Goal: Information Seeking & Learning: Learn about a topic

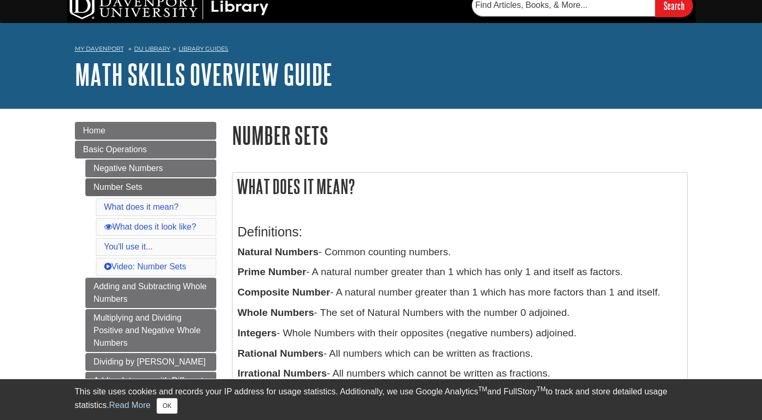
scroll to position [16, 0]
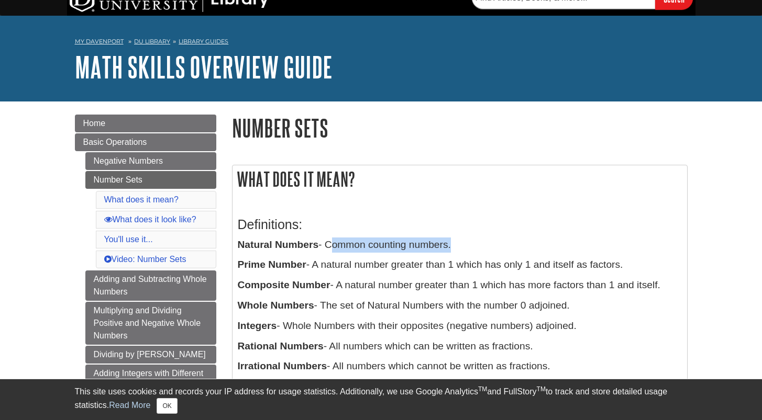
drag, startPoint x: 328, startPoint y: 247, endPoint x: 452, endPoint y: 247, distance: 123.6
click at [452, 247] on p "Natural Numbers - Common counting numbers." at bounding box center [460, 245] width 444 height 15
copy p "Common counting numbers"
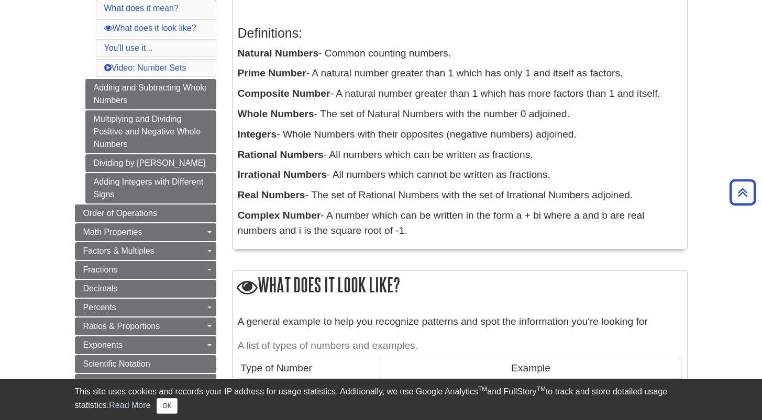
scroll to position [195, 0]
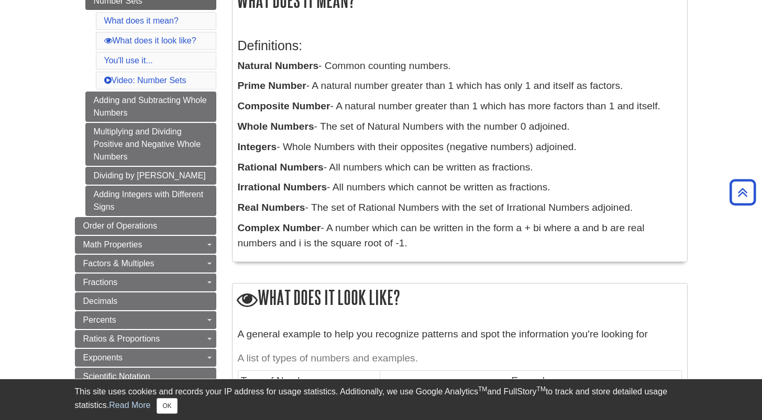
click at [530, 170] on p "Rational Numbers - All numbers which can be written as fractions." at bounding box center [460, 167] width 444 height 15
drag, startPoint x: 333, startPoint y: 169, endPoint x: 533, endPoint y: 168, distance: 200.0
click at [533, 168] on p "Rational Numbers - All numbers which can be written as fractions." at bounding box center [460, 167] width 444 height 15
copy p "All numbers which can be written as fractions"
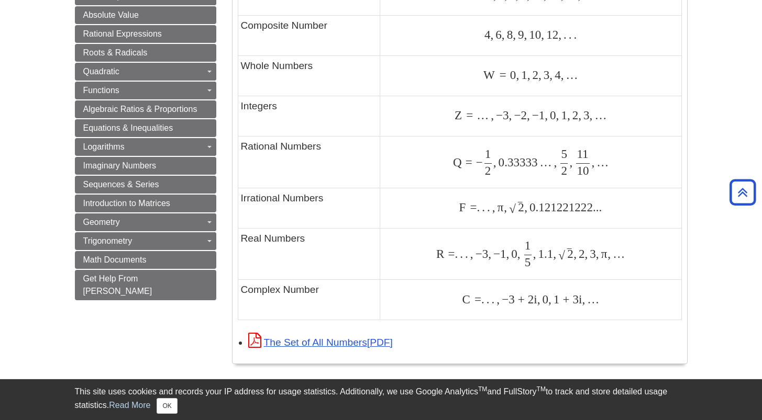
scroll to position [648, 0]
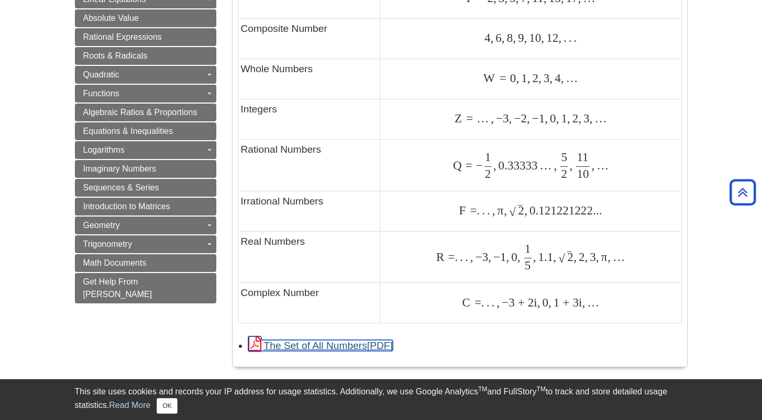
click at [359, 345] on link "The Set of All Numbers" at bounding box center [320, 345] width 145 height 11
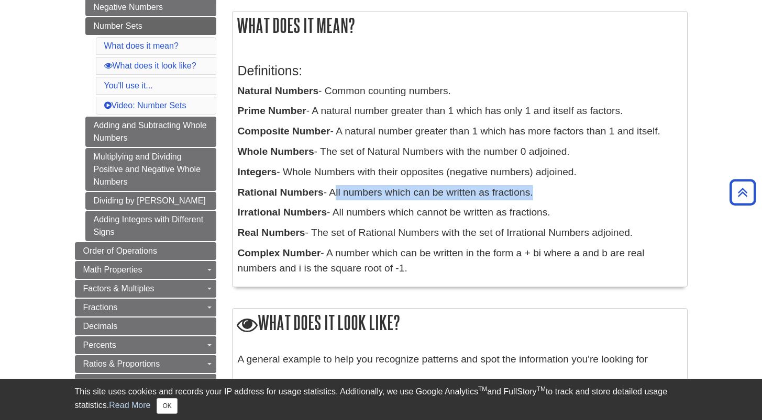
scroll to position [146, 0]
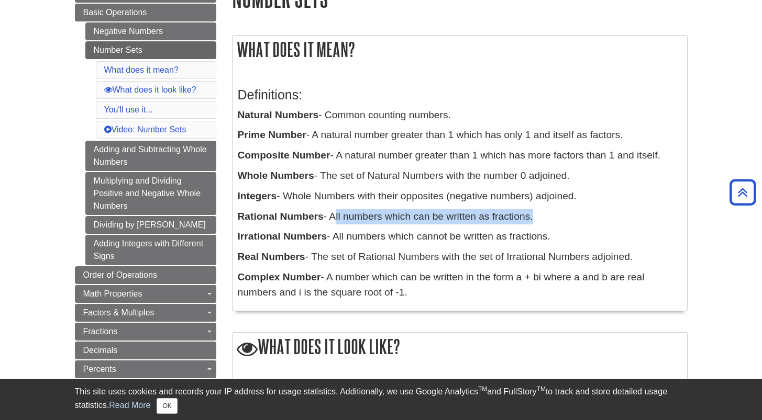
click at [591, 213] on p "Rational Numbers - All numbers which can be written as fractions." at bounding box center [460, 216] width 444 height 15
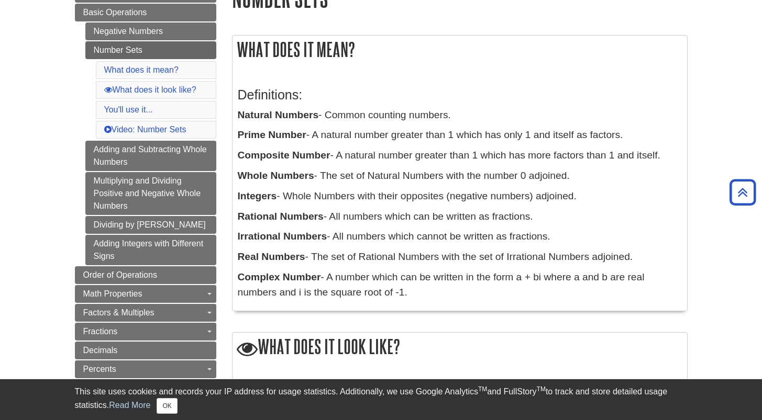
drag, startPoint x: 336, startPoint y: 240, endPoint x: 554, endPoint y: 240, distance: 218.3
click at [554, 240] on p "Irrational Numbers - All numbers which cannot be written as fractions." at bounding box center [460, 236] width 444 height 15
copy p "All numbers which cannot be written as fractions."
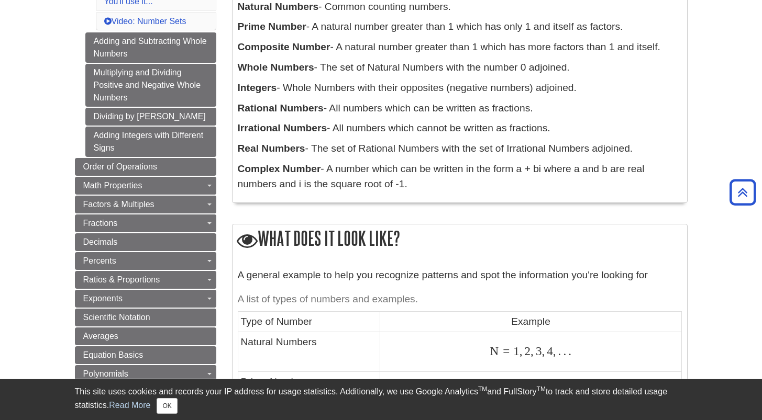
scroll to position [252, 0]
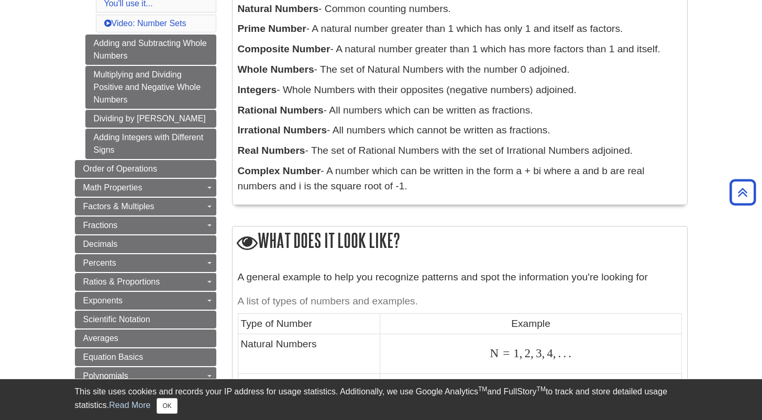
click at [628, 123] on div "Definitions: Natural Numbers - Common counting numbers. Prime Number - A natura…" at bounding box center [460, 85] width 444 height 229
click at [326, 153] on p "Real Numbers - The set of Rational Numbers with the set of Irrational Numbers a…" at bounding box center [460, 150] width 444 height 15
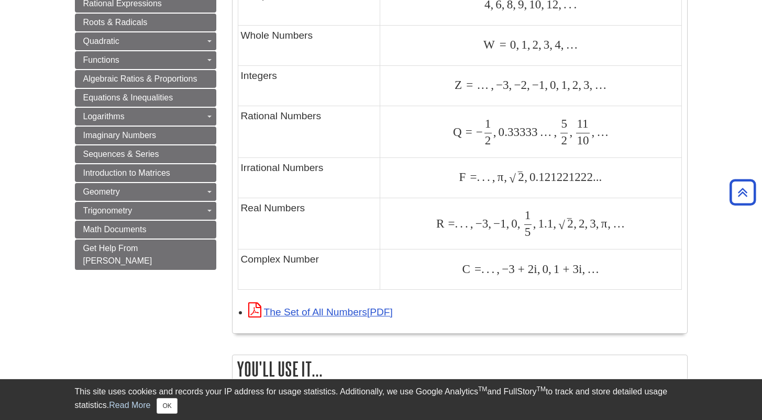
scroll to position [680, 0]
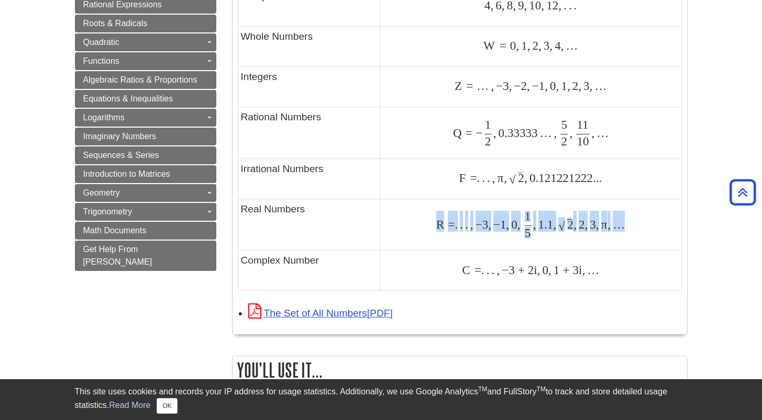
drag, startPoint x: 635, startPoint y: 232, endPoint x: 433, endPoint y: 221, distance: 201.9
click at [433, 221] on div "R = . . . , − 3 , − 1 , 0 , 1 5 , 1.1 , 2 ‾ √ , 2 , 3 , π , … R = . . . , − 3 ,…" at bounding box center [530, 225] width 295 height 26
copy span "R = . . . , − 3 , − 1 , 0 , 1 5 , 1.1 , 2 ‾ √ , 2 , 3 , π , …"
click at [637, 140] on div "Q = − 1 2 , 0.33333 … , 5 2 , 11 10 , … Q = − 1 2 , 0.33333 … , 5 2 , 11 10 , …" at bounding box center [530, 133] width 295 height 26
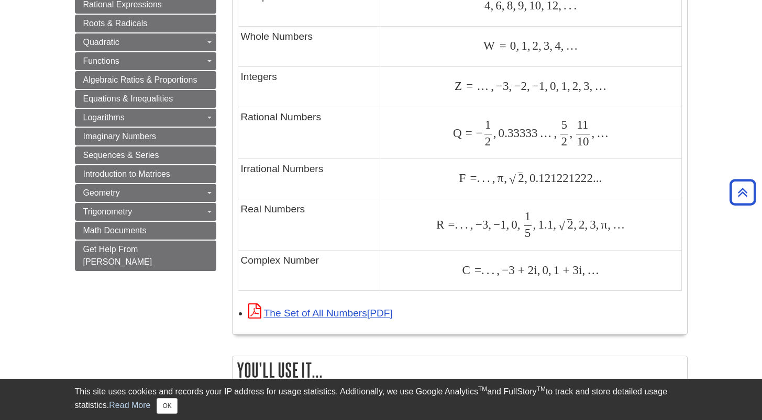
click at [262, 92] on td "Integers" at bounding box center [309, 86] width 142 height 40
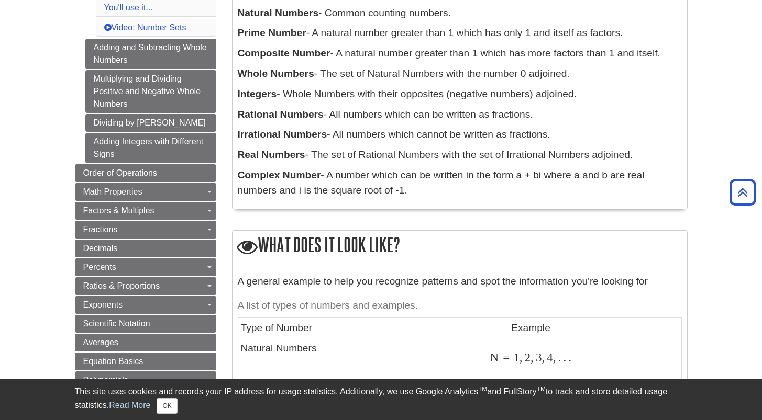
scroll to position [230, 0]
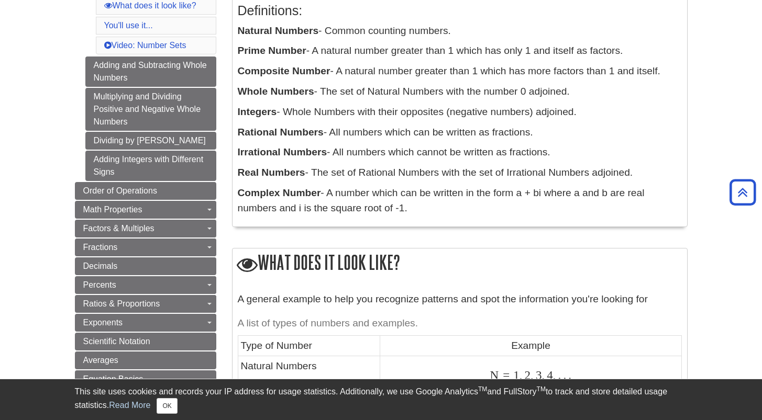
drag, startPoint x: 316, startPoint y: 54, endPoint x: 626, endPoint y: 50, distance: 310.0
click at [626, 50] on p "Prime Number - A natural number greater than 1 which has only 1 and itself as f…" at bounding box center [460, 50] width 444 height 15
copy p "A natural number greater than 1 which has only 1 and itself as factors."
click at [389, 202] on p "Complex Number - A number which can be written in the form a + bi where a and b…" at bounding box center [460, 201] width 444 height 30
click at [411, 198] on p "Complex Number - A number which can be written in the form a + bi where a and b…" at bounding box center [460, 201] width 444 height 30
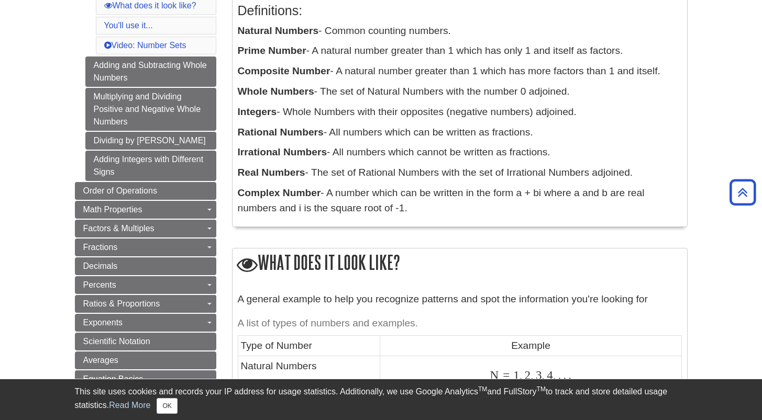
drag, startPoint x: 331, startPoint y: 194, endPoint x: 393, endPoint y: 214, distance: 65.6
click at [393, 214] on p "Complex Number - A number which can be written in the form a + bi where a and b…" at bounding box center [460, 201] width 444 height 30
copy p "A number which can be written in the form a + bi where a and b are real numbers…"
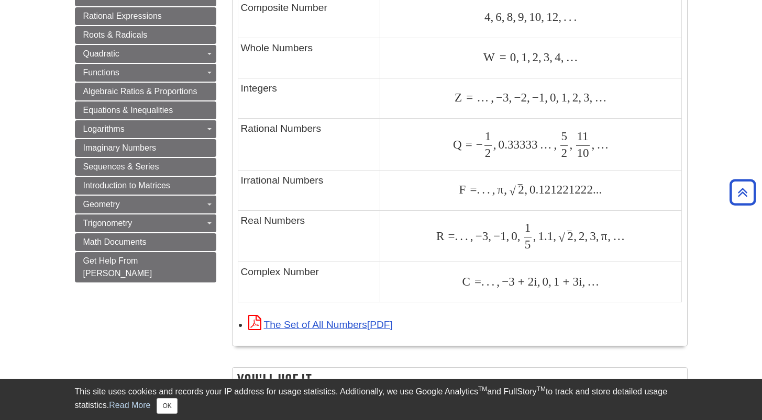
scroll to position [676, 0]
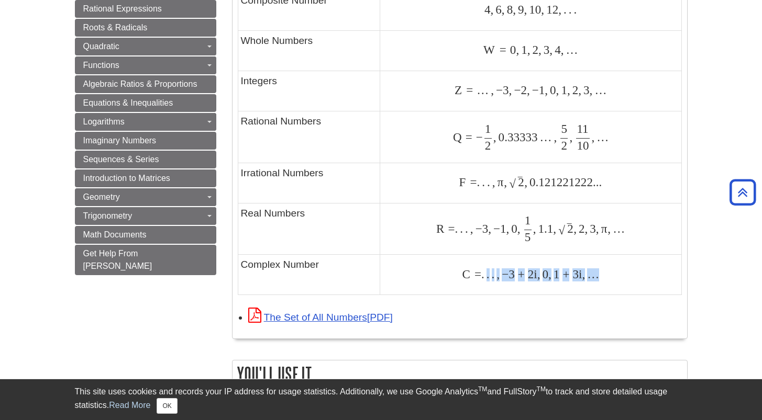
drag, startPoint x: 605, startPoint y: 278, endPoint x: 483, endPoint y: 277, distance: 122.0
click at [483, 277] on div "C = . . . , − 3 + 2 i , 0 , 1 + 3 i , … C = . . . , − 3 + 2 i , 0 , 1 + 3 i , …" at bounding box center [530, 275] width 295 height 14
copy span ". . , − 3 + 2 i , 0 , 1 + 3 i , …"
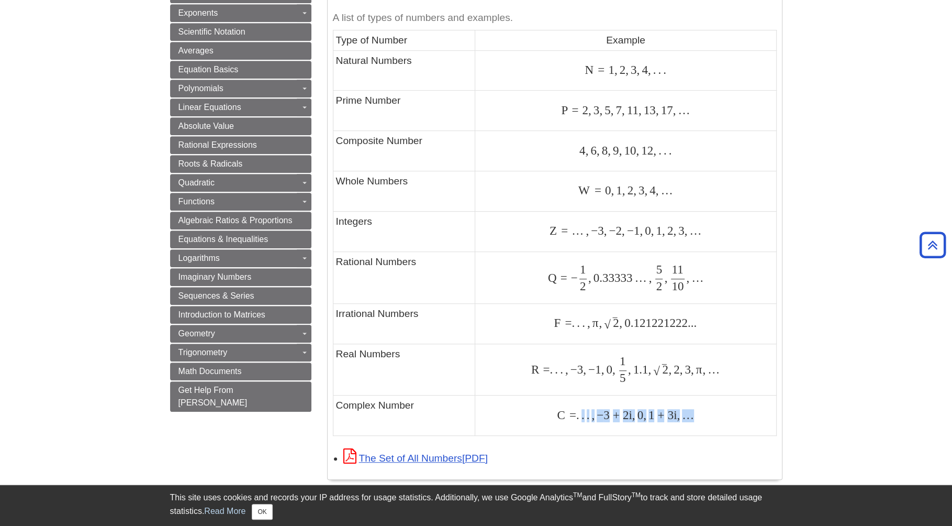
scroll to position [537, 0]
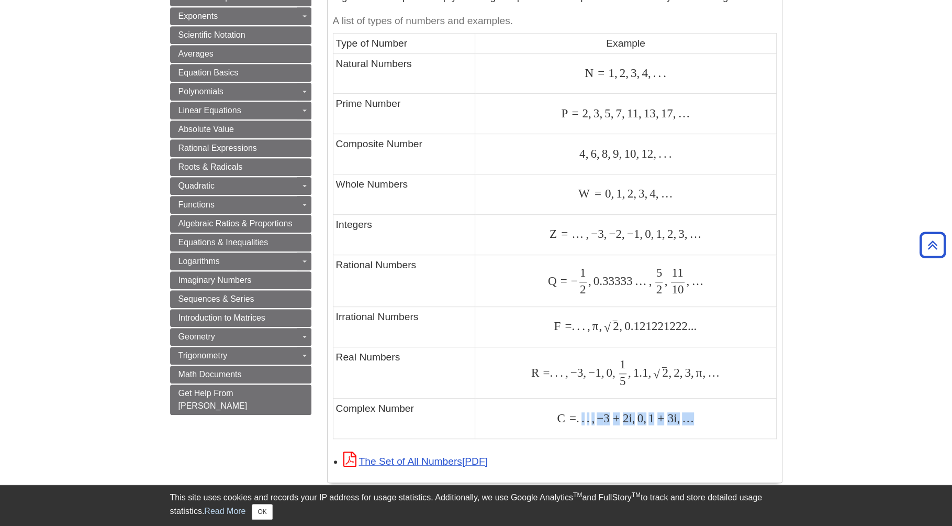
click at [756, 273] on div "Q = − 1 2 , 0.33333 … , 5 2 , 11 10 , … Q = − 1 2 , 0.33333 … , 5 2 , 11 10 , …" at bounding box center [625, 281] width 295 height 26
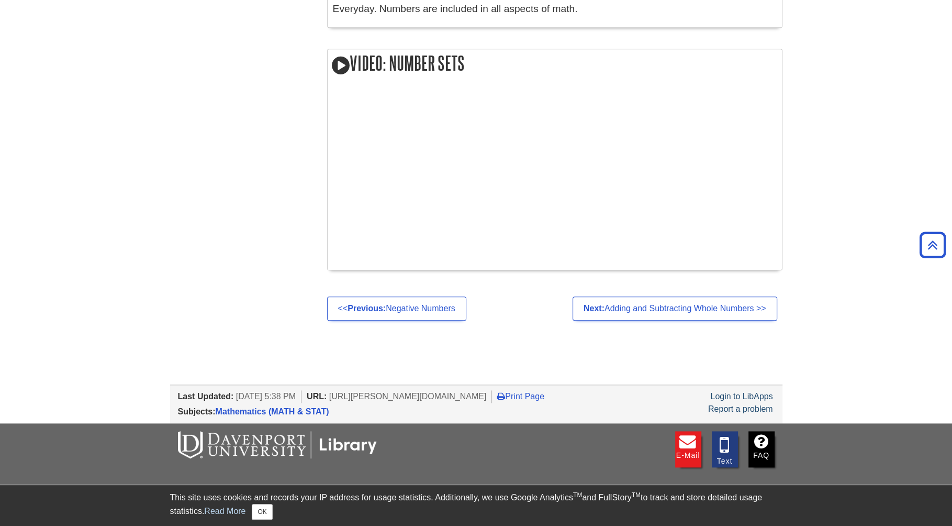
scroll to position [1078, 0]
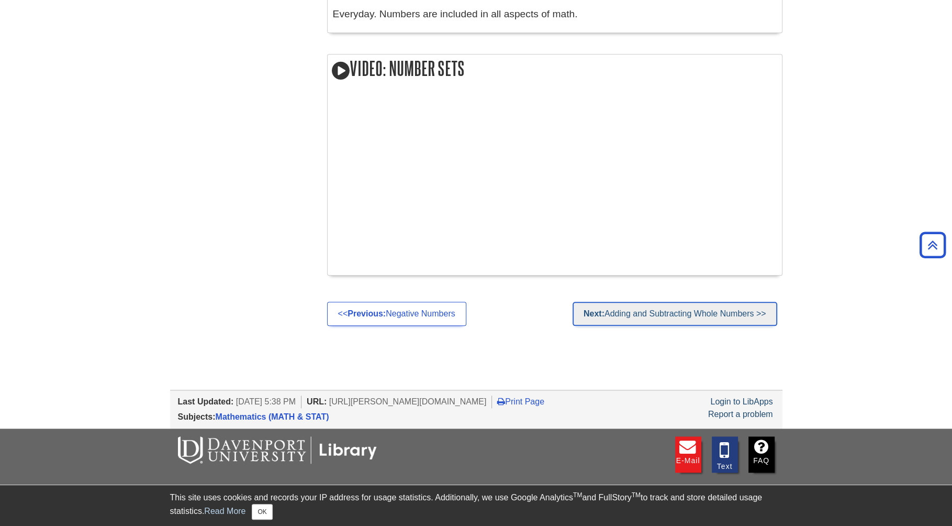
click at [702, 315] on link "Next: Adding and Subtracting Whole Numbers >>" at bounding box center [675, 314] width 205 height 24
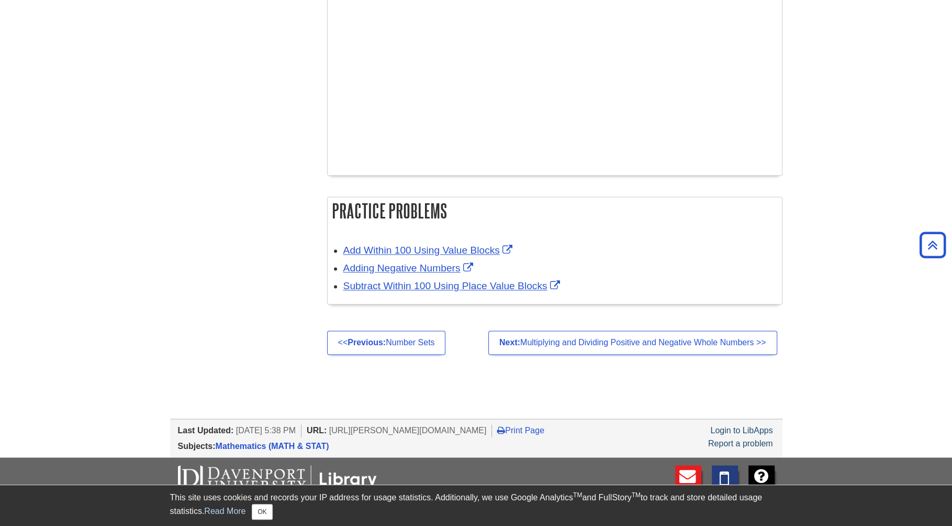
scroll to position [1571, 0]
